Goal: Information Seeking & Learning: Find specific fact

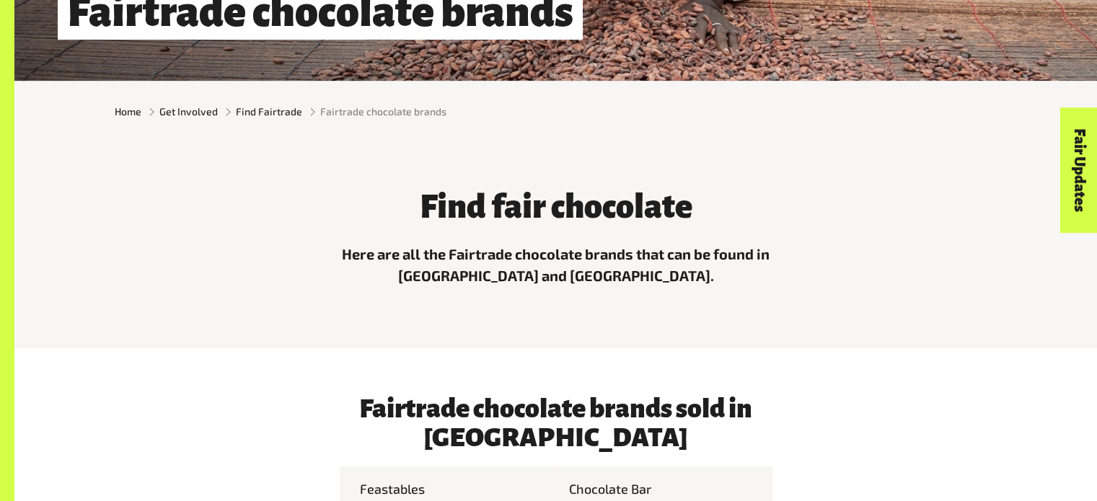
scroll to position [360, 0]
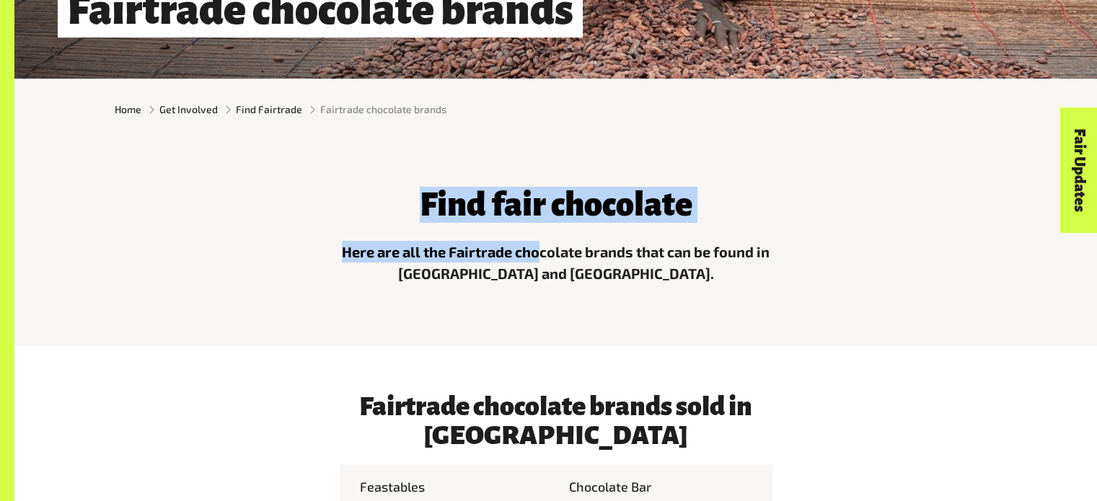
drag, startPoint x: 422, startPoint y: 201, endPoint x: 536, endPoint y: 244, distance: 122.5
click at [536, 244] on div "Find fair chocolate Here are all the Fairtrade chocolate brands that can be fou…" at bounding box center [556, 232] width 450 height 127
click at [536, 244] on p "Here are all the Fairtrade chocolate brands that can be found in [GEOGRAPHIC_DA…" at bounding box center [556, 262] width 433 height 43
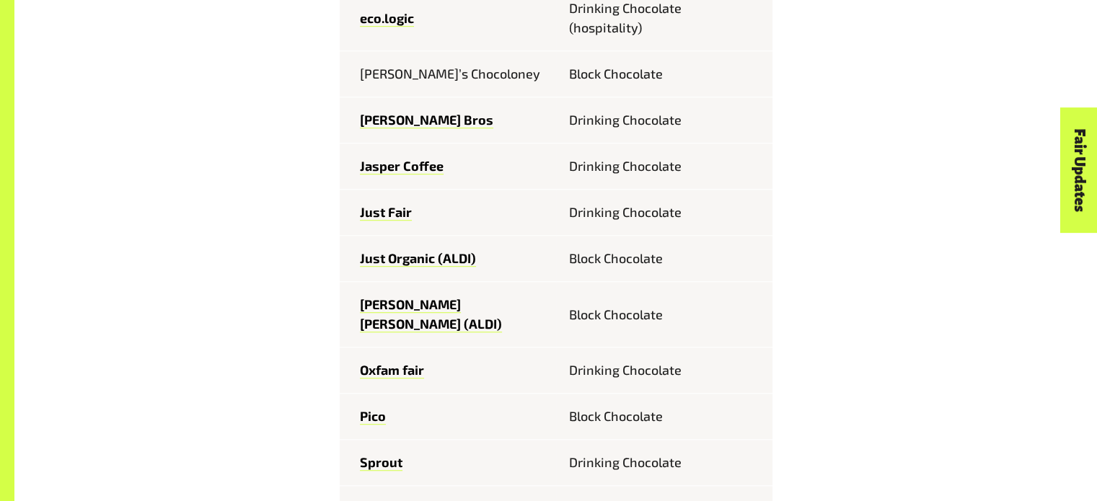
scroll to position [1015, 0]
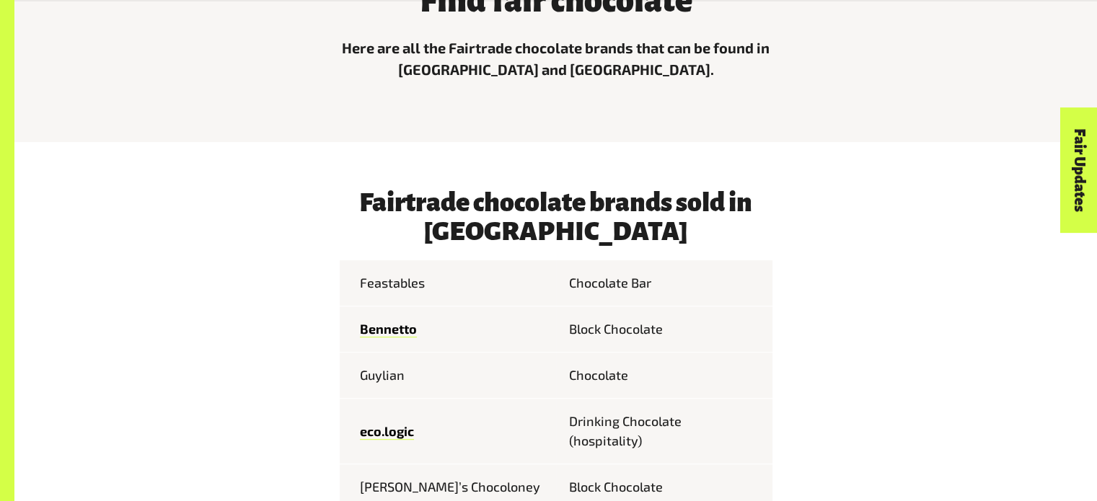
scroll to position [586, 0]
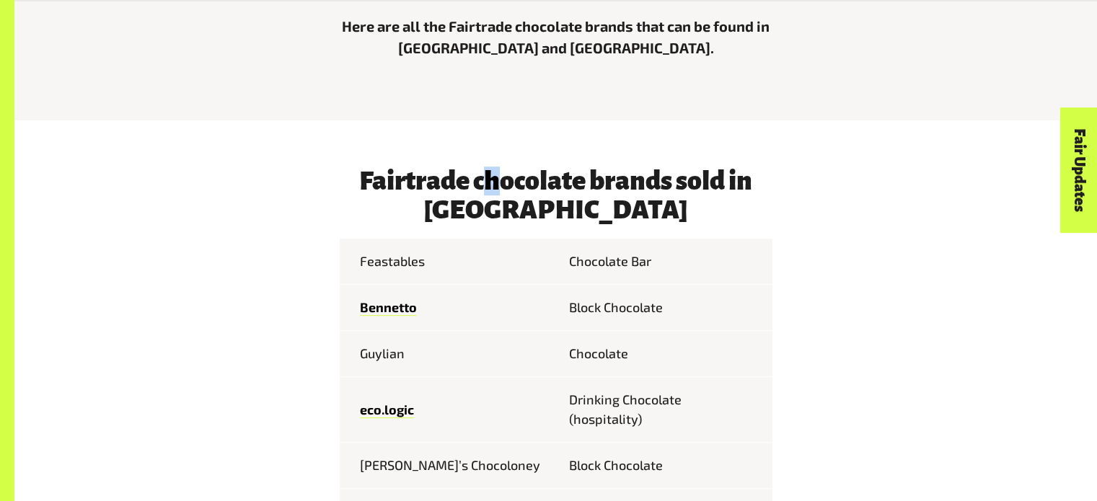
drag, startPoint x: 503, startPoint y: 199, endPoint x: 485, endPoint y: 185, distance: 23.7
click at [485, 185] on h3 "Fairtrade chocolate brands sold in [GEOGRAPHIC_DATA]" at bounding box center [556, 196] width 433 height 58
click at [511, 178] on h3 "Fairtrade chocolate brands sold in [GEOGRAPHIC_DATA]" at bounding box center [556, 196] width 433 height 58
click at [554, 180] on h3 "Fairtrade chocolate brands sold in [GEOGRAPHIC_DATA]" at bounding box center [556, 196] width 433 height 58
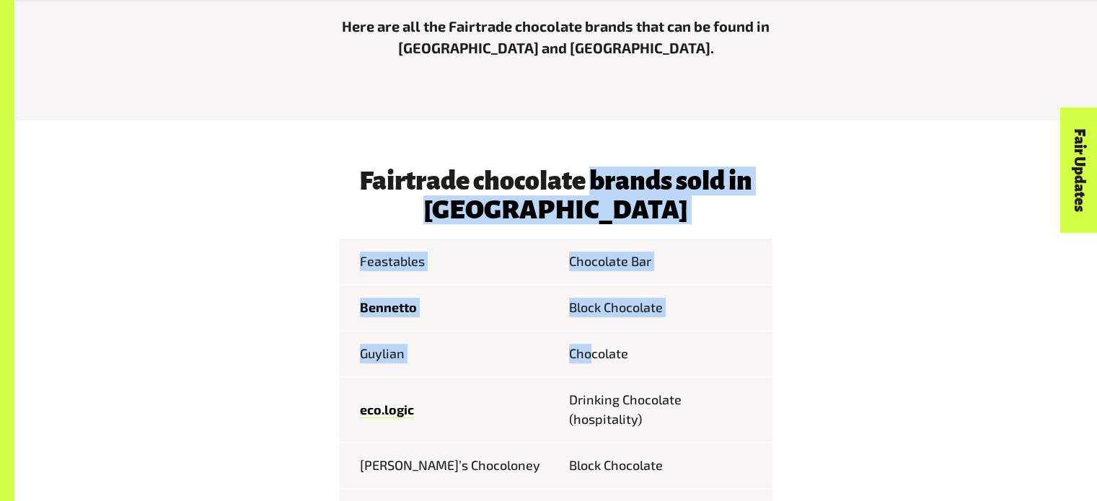
drag, startPoint x: 591, startPoint y: 185, endPoint x: 589, endPoint y: 337, distance: 152.9
click at [548, 206] on h3 "Fairtrade chocolate brands sold in [GEOGRAPHIC_DATA]" at bounding box center [556, 196] width 433 height 58
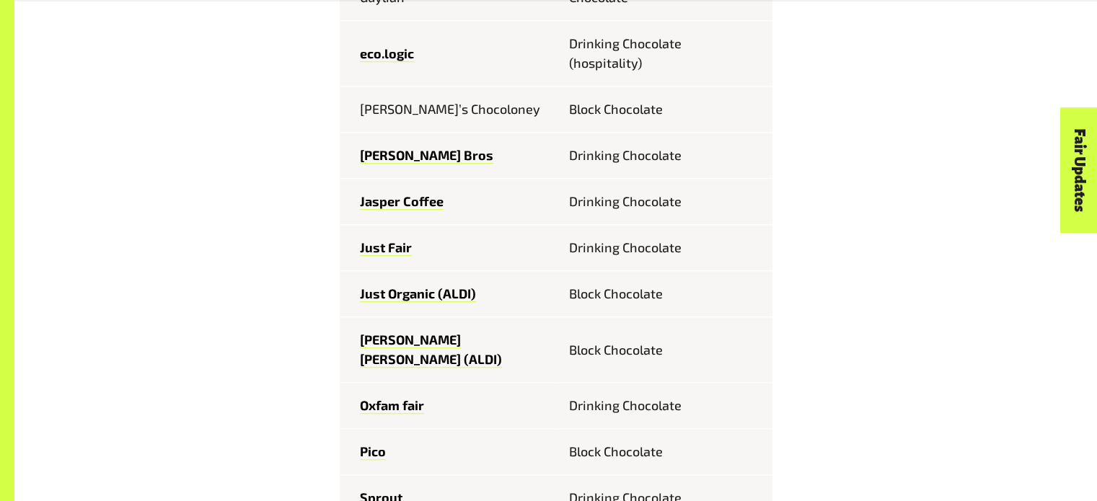
scroll to position [980, 0]
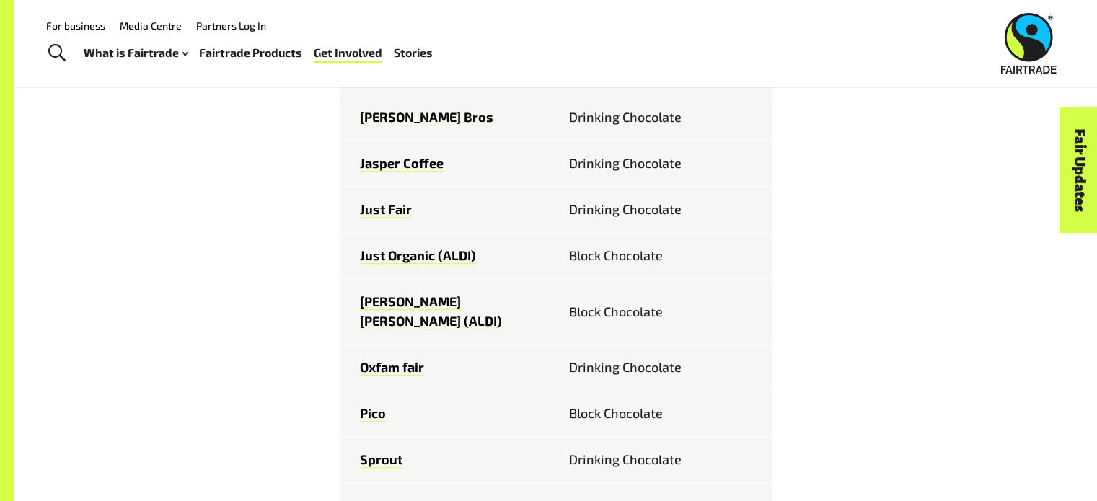
drag, startPoint x: 363, startPoint y: 94, endPoint x: 374, endPoint y: 90, distance: 11.4
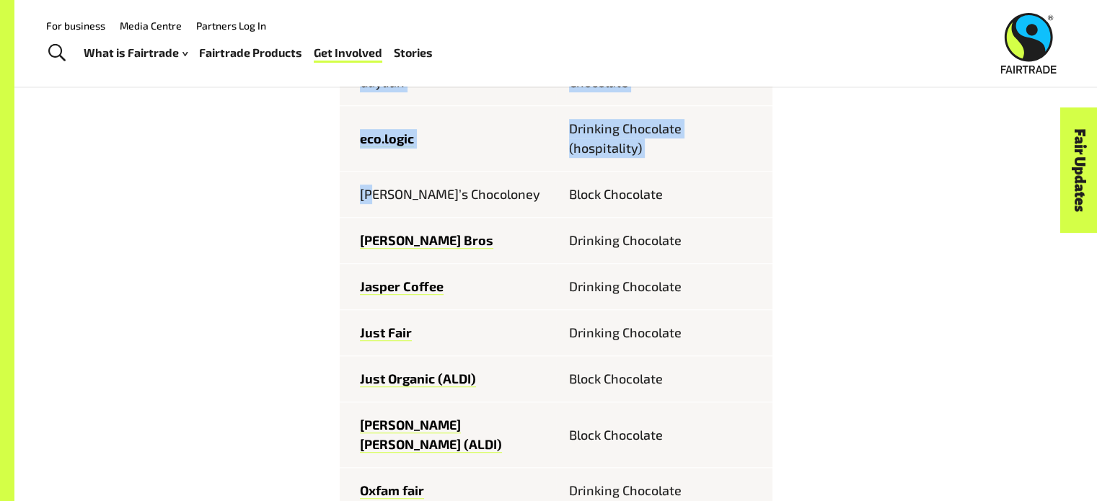
scroll to position [856, 0]
click at [384, 139] on link "eco.logic" at bounding box center [387, 139] width 54 height 17
click at [367, 198] on td "[PERSON_NAME]’s Chocoloney" at bounding box center [448, 195] width 216 height 46
click at [367, 197] on td "[PERSON_NAME]’s Chocoloney" at bounding box center [448, 195] width 216 height 46
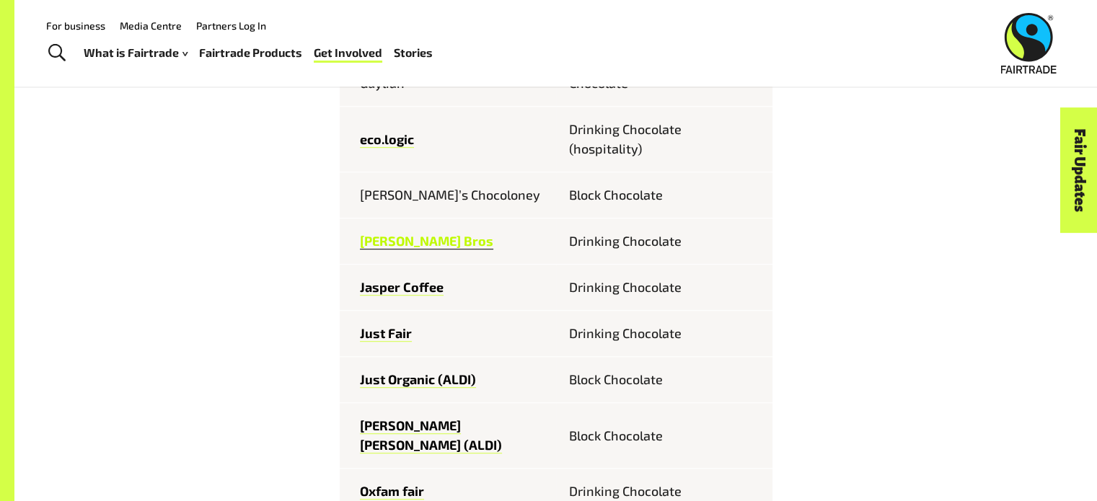
click at [415, 244] on link "[PERSON_NAME] Bros" at bounding box center [426, 241] width 133 height 17
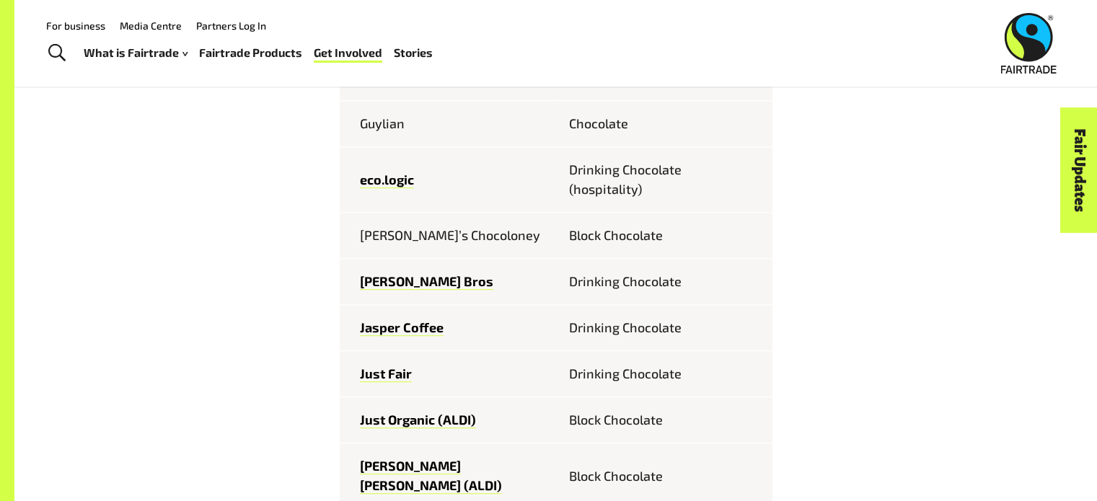
scroll to position [761, 0]
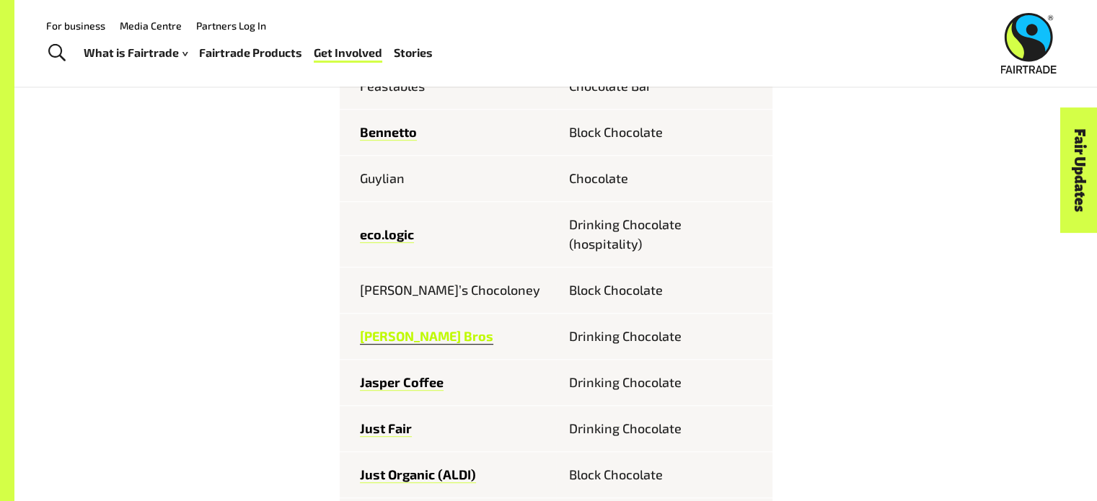
click at [412, 337] on link "[PERSON_NAME] Bros" at bounding box center [426, 336] width 133 height 17
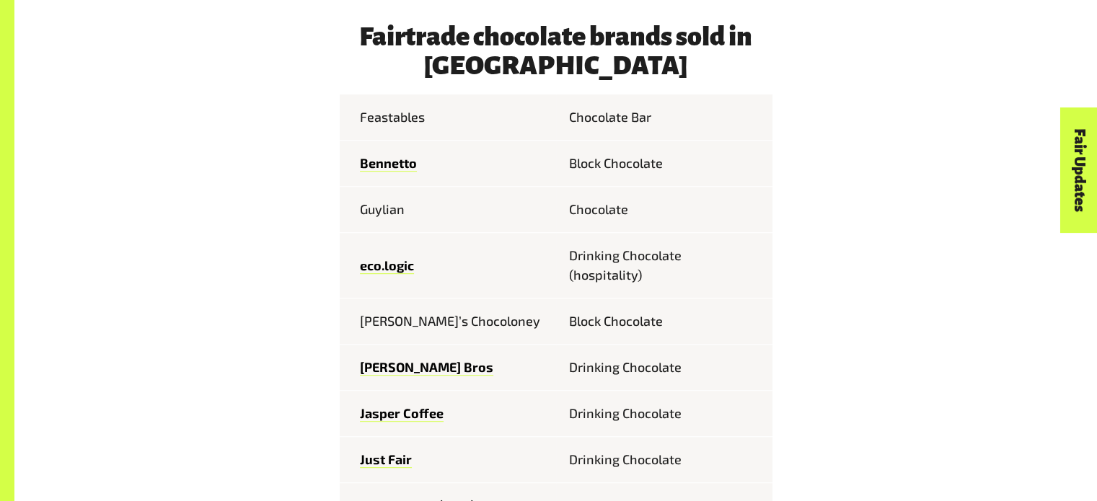
scroll to position [758, 0]
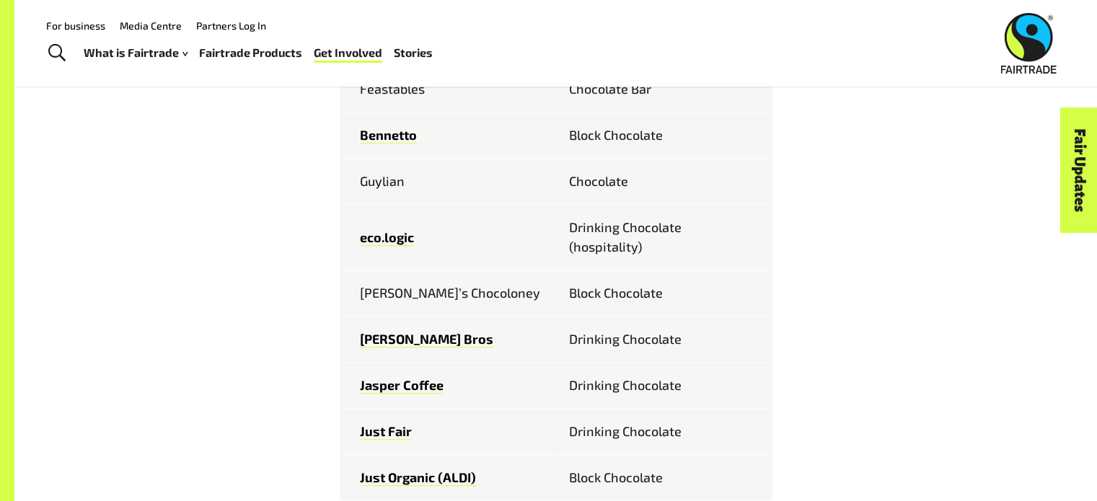
click at [371, 97] on td "Feastables" at bounding box center [448, 89] width 216 height 46
drag, startPoint x: 358, startPoint y: 301, endPoint x: 475, endPoint y: 299, distance: 116.8
click at [475, 299] on td "[PERSON_NAME]’s Chocoloney" at bounding box center [448, 293] width 216 height 46
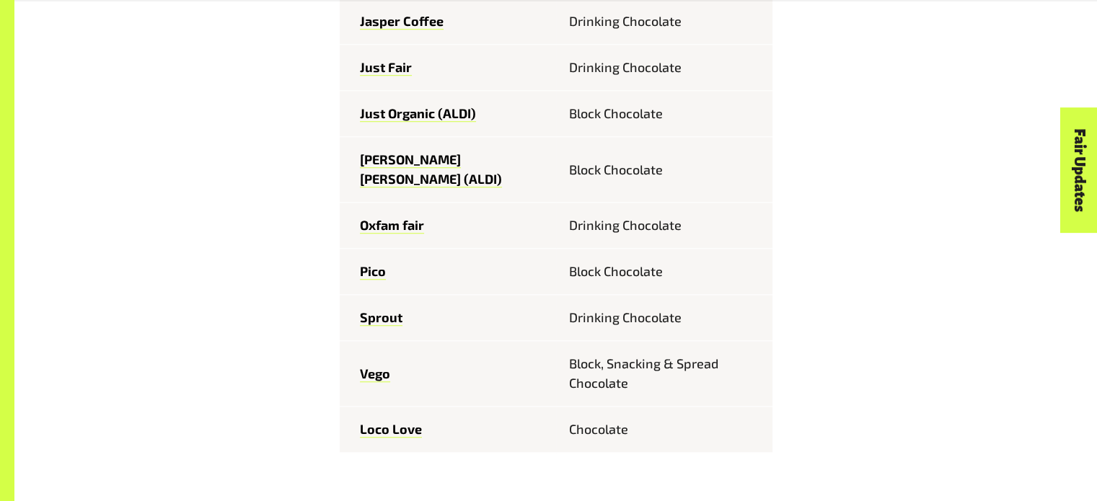
scroll to position [1128, 0]
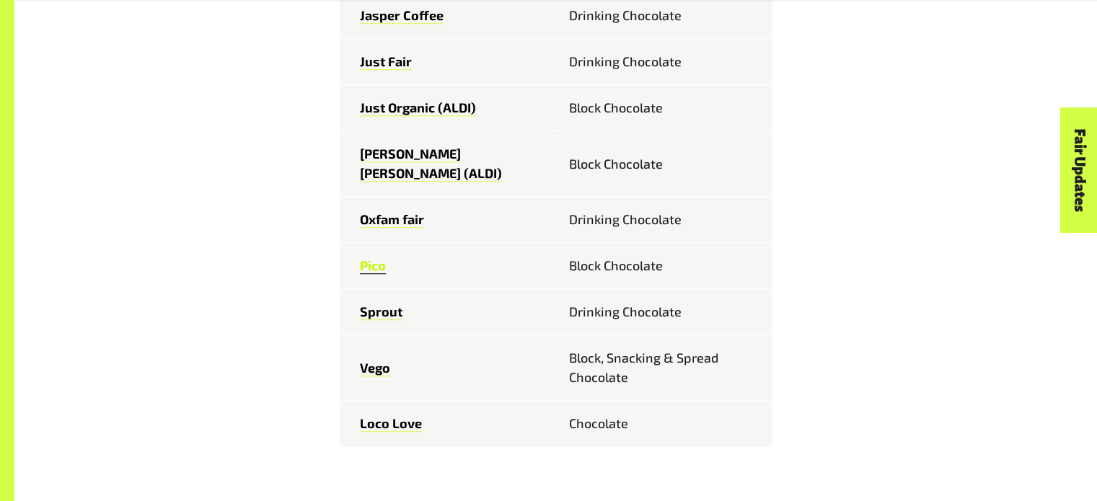
click at [369, 257] on link "Pico" at bounding box center [373, 265] width 26 height 17
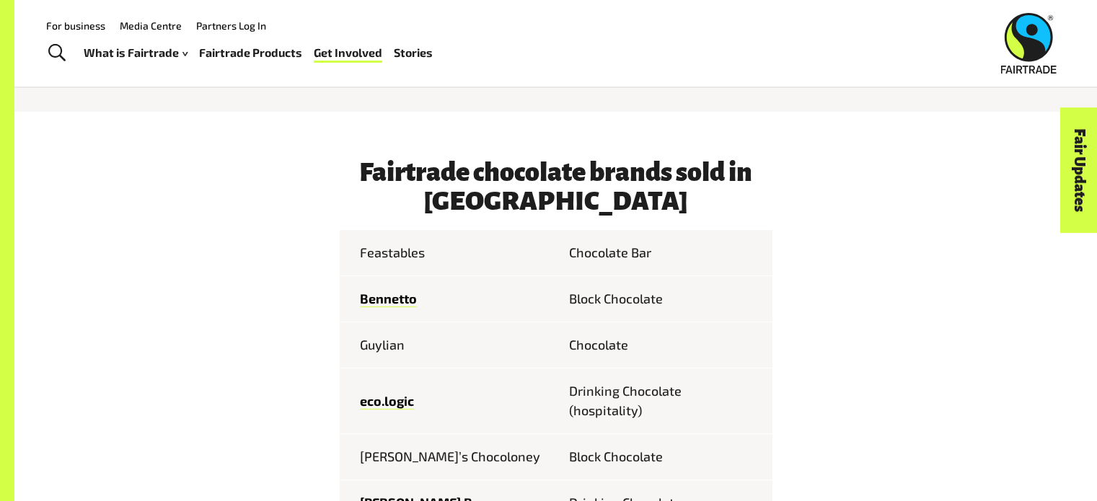
scroll to position [594, 0]
